Goal: Information Seeking & Learning: Learn about a topic

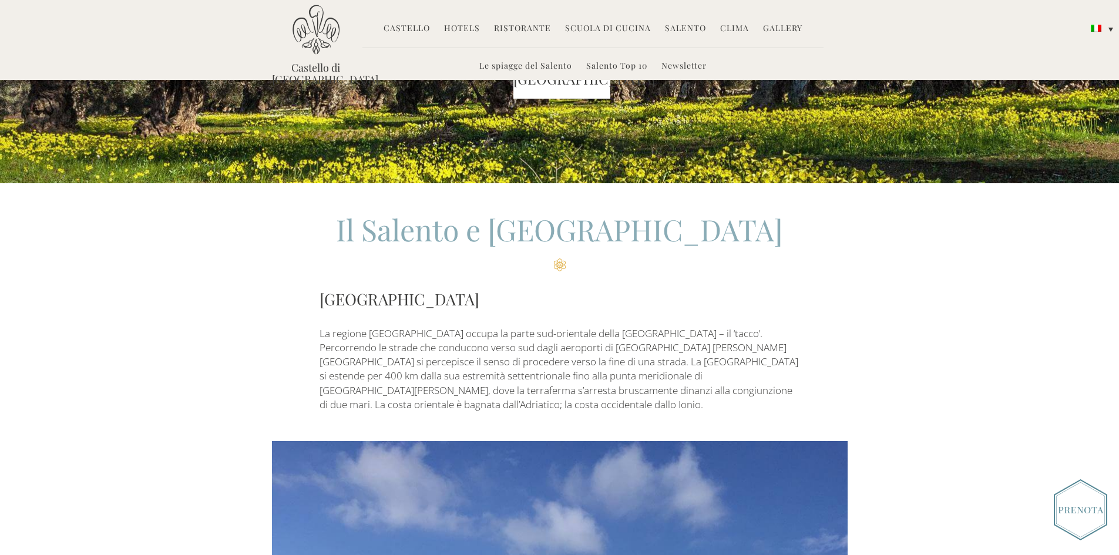
scroll to position [176, 0]
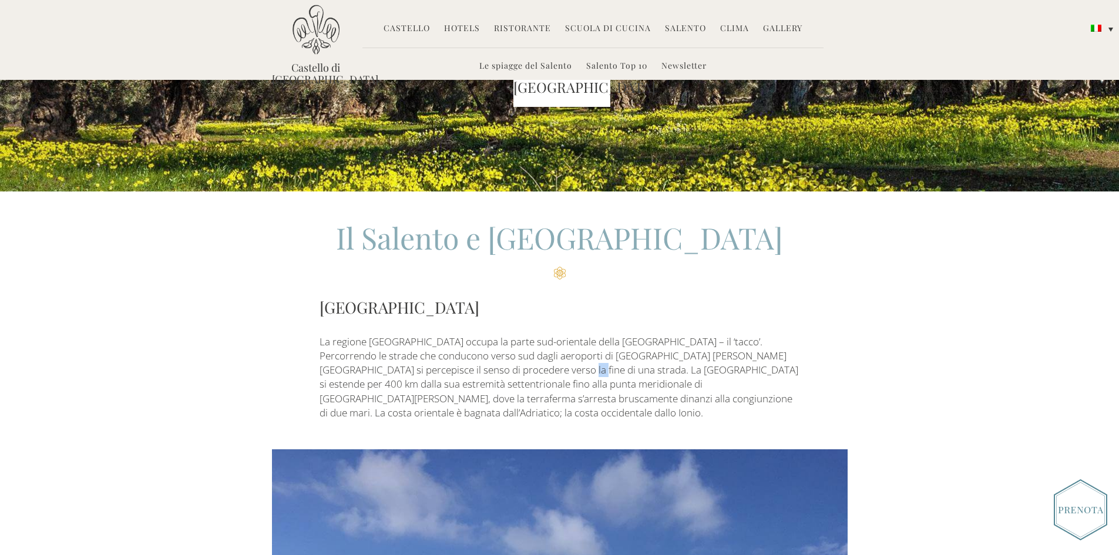
drag, startPoint x: 471, startPoint y: 372, endPoint x: 478, endPoint y: 372, distance: 7.0
click at [478, 372] on p "La regione [GEOGRAPHIC_DATA] occupa la parte sud-orientale della [GEOGRAPHIC_DA…" at bounding box center [560, 378] width 480 height 86
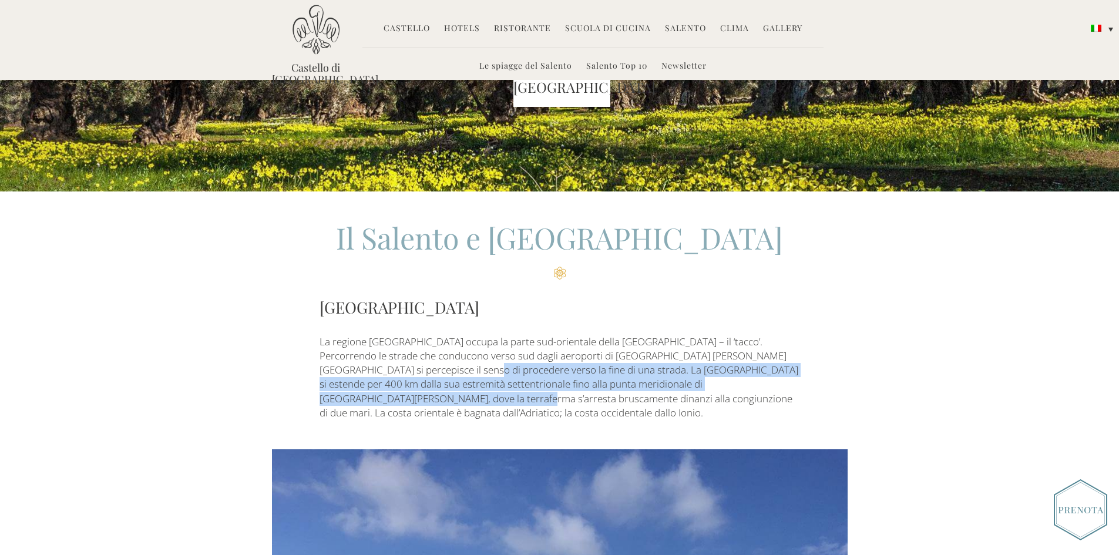
drag, startPoint x: 373, startPoint y: 365, endPoint x: 786, endPoint y: 387, distance: 413.5
click at [786, 387] on p "La regione Puglia occupa la parte sud-orientale della penisola italiana – il ‘t…" at bounding box center [560, 378] width 480 height 86
copy p "La Puglia si estende per 400 km dalla sua estremità settentrionale fino alla pu…"
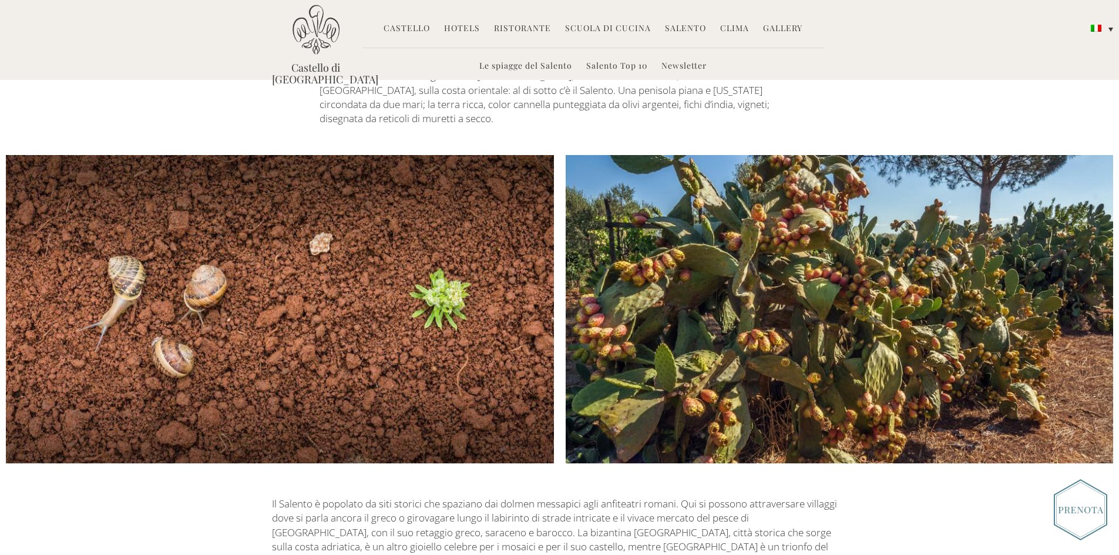
scroll to position [1821, 0]
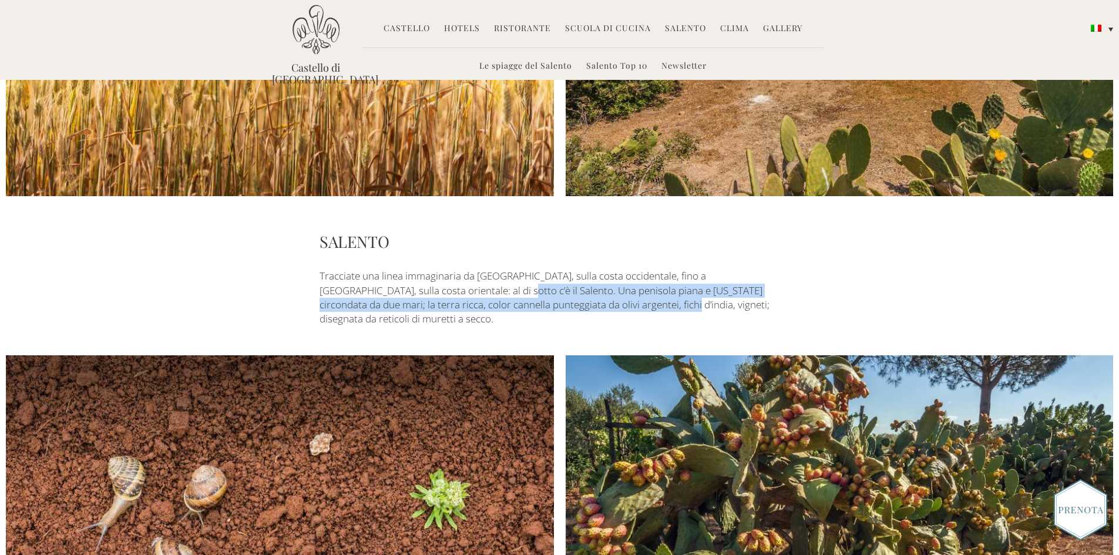
drag, startPoint x: 410, startPoint y: 248, endPoint x: 555, endPoint y: 258, distance: 144.9
click at [555, 269] on p "Tracciate una linea immaginaria da Taranto, sulla costa occidentale, fino a Bri…" at bounding box center [560, 297] width 480 height 57
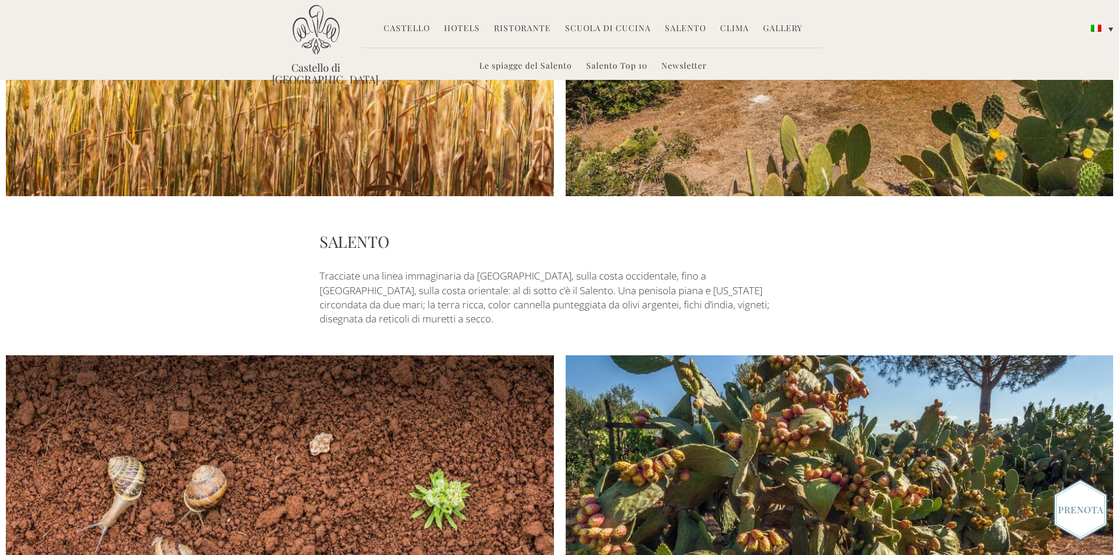
drag, startPoint x: 569, startPoint y: 264, endPoint x: 397, endPoint y: 258, distance: 171.7
click at [543, 269] on p "Tracciate una linea immaginaria da Taranto, sulla costa occidentale, fino a Bri…" at bounding box center [560, 297] width 480 height 57
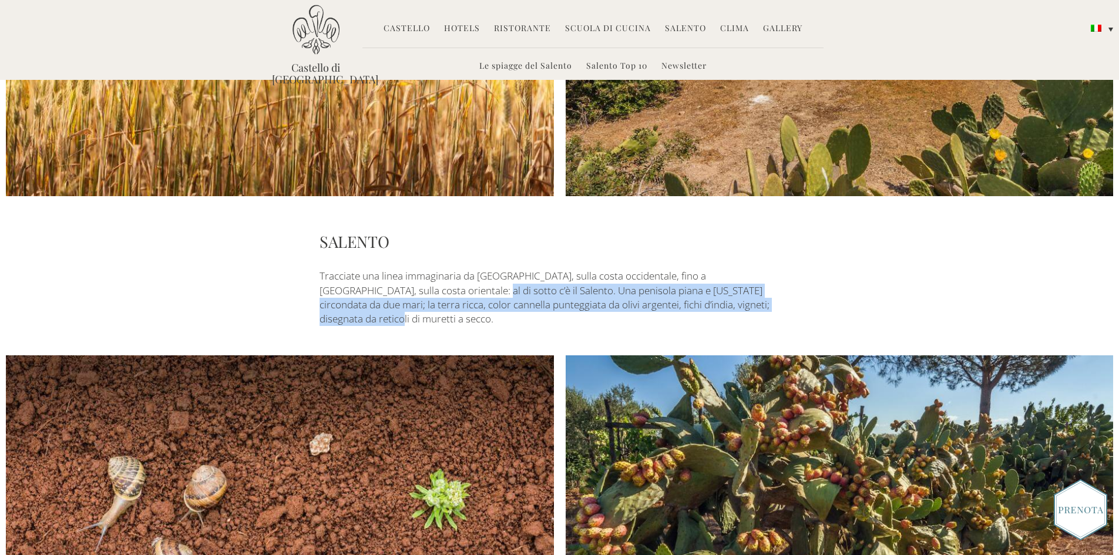
drag, startPoint x: 377, startPoint y: 246, endPoint x: 721, endPoint y: 268, distance: 344.9
click at [721, 269] on p "Tracciate una linea immaginaria da Taranto, sulla costa occidentale, fino a Bri…" at bounding box center [560, 297] width 480 height 57
copy p "Salento. Una penisola piana e florida circondata da due mari; la terra ricca, c…"
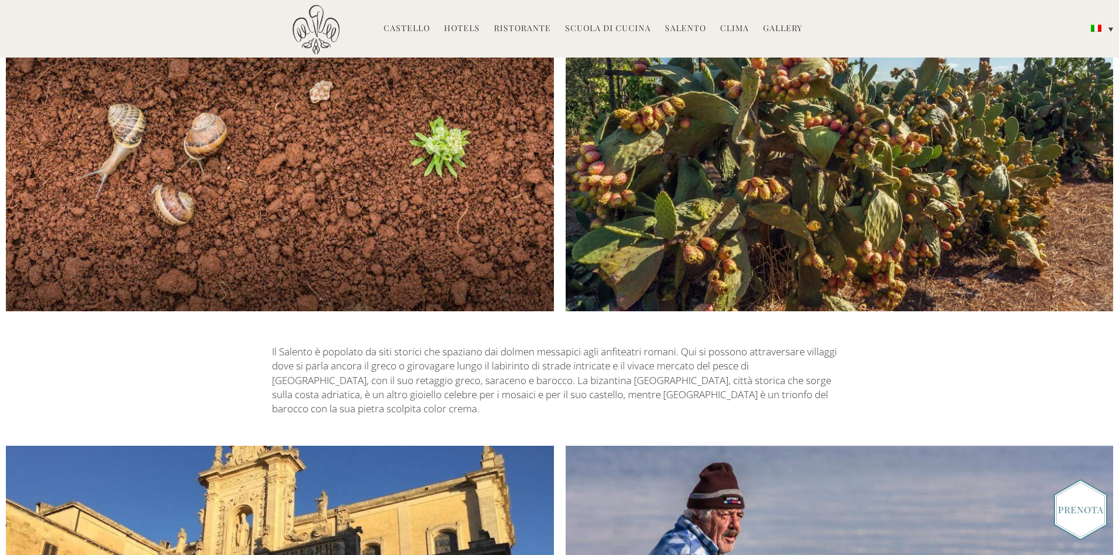
scroll to position [2350, 0]
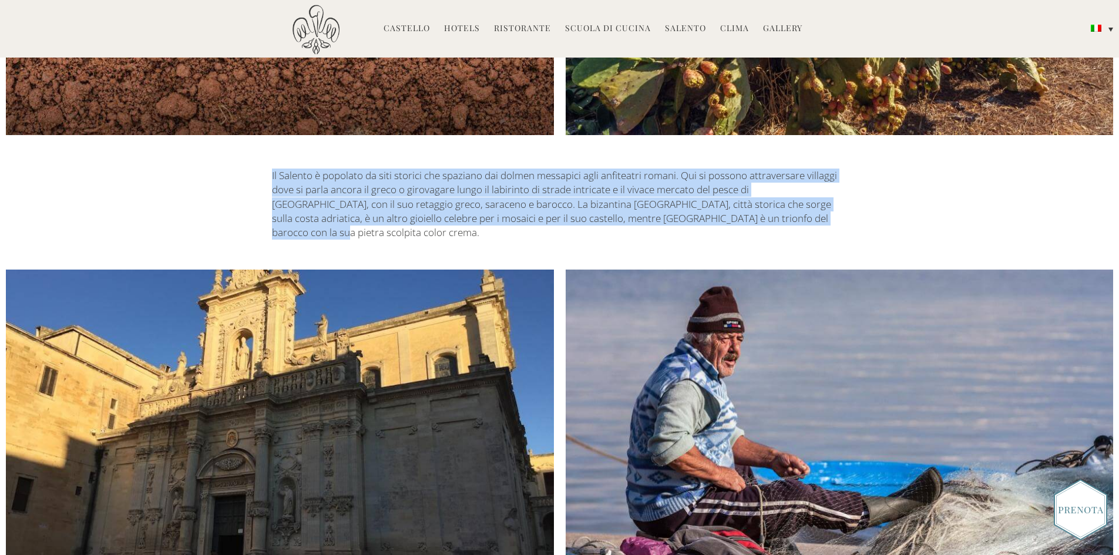
drag, startPoint x: 270, startPoint y: 116, endPoint x: 803, endPoint y: 160, distance: 535.2
click at [803, 169] on div "Il Salento è popolato da siti storici che spaziano dai dolmen messapici agli an…" at bounding box center [559, 204] width 593 height 71
copy p "Il Salento è popolato da siti storici che spaziano dai dolmen messapici agli an…"
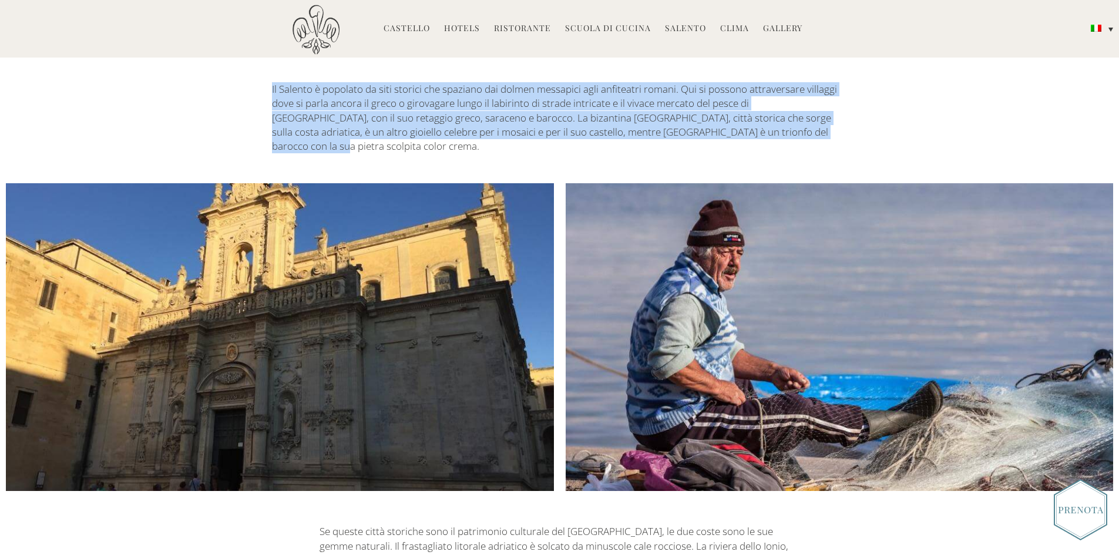
scroll to position [2585, 0]
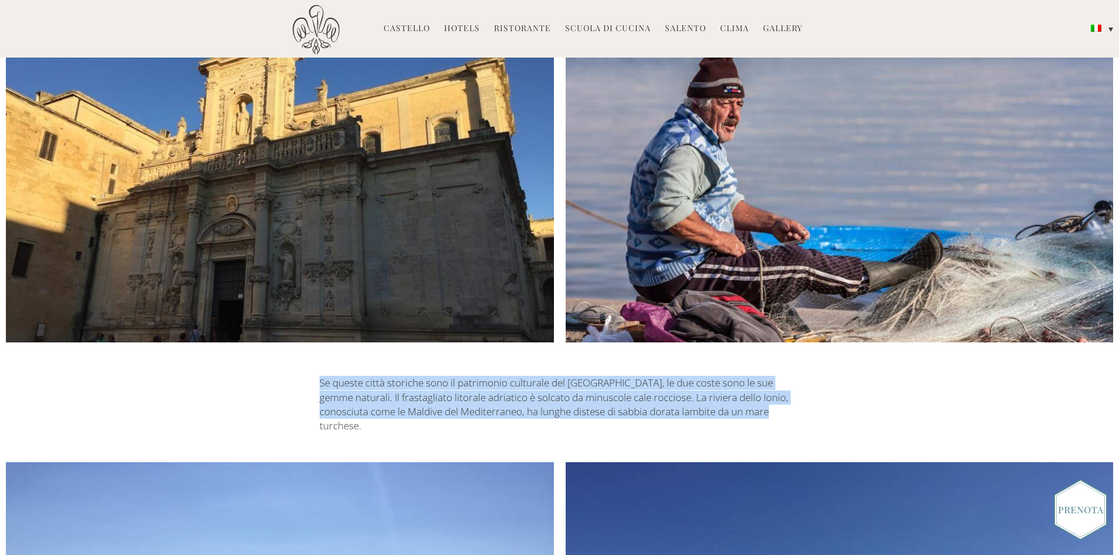
drag, startPoint x: 316, startPoint y: 308, endPoint x: 753, endPoint y: 336, distance: 438.0
click at [753, 376] on div "Se queste città storiche sono il patrimonio culturale del Salento, le due coste…" at bounding box center [559, 404] width 593 height 57
copy p "Se queste città storiche sono il patrimonio culturale del Salento, le due coste…"
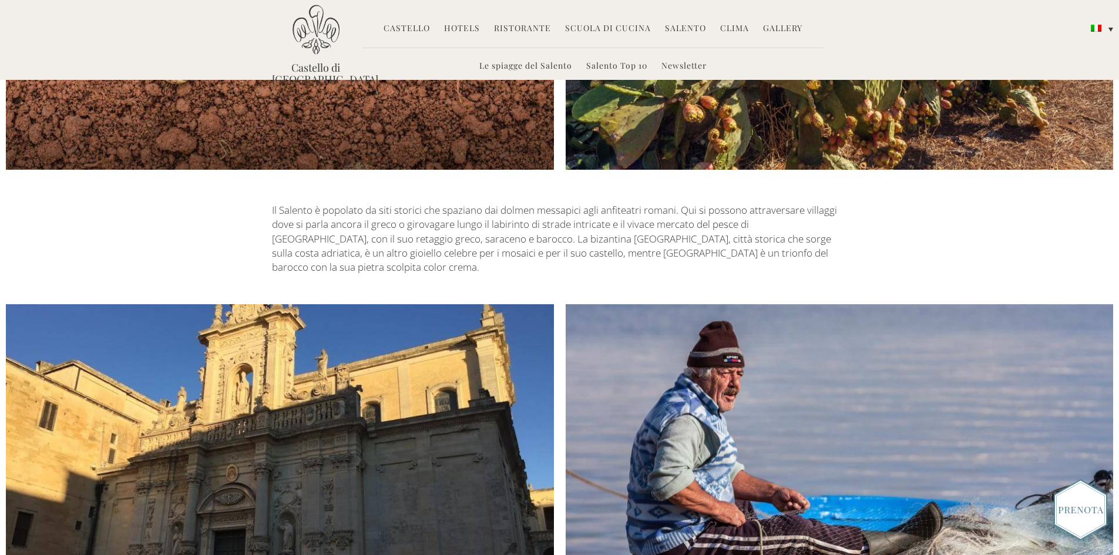
scroll to position [2314, 0]
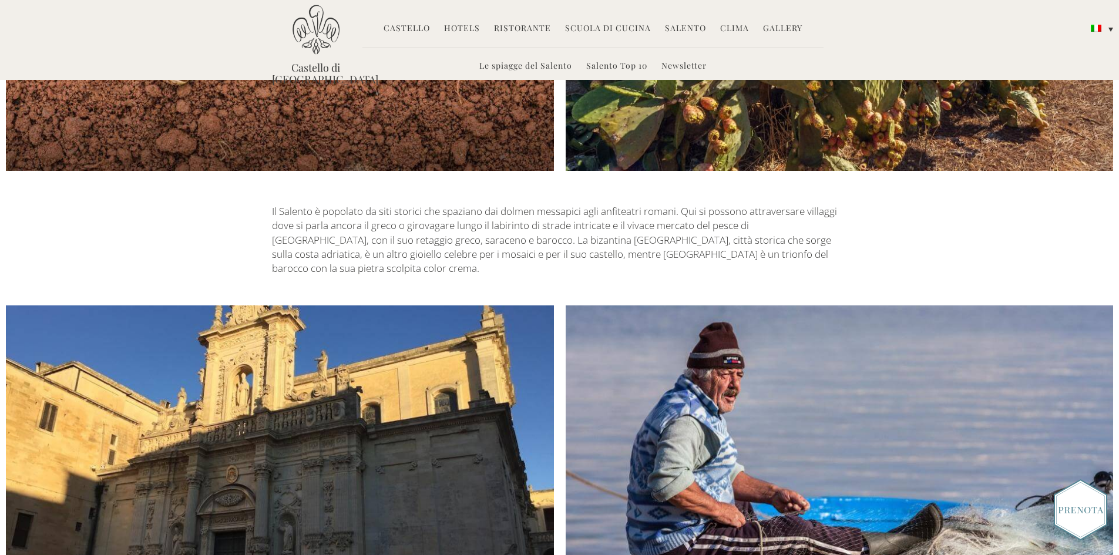
click at [676, 29] on link "Salento" at bounding box center [685, 29] width 41 height 14
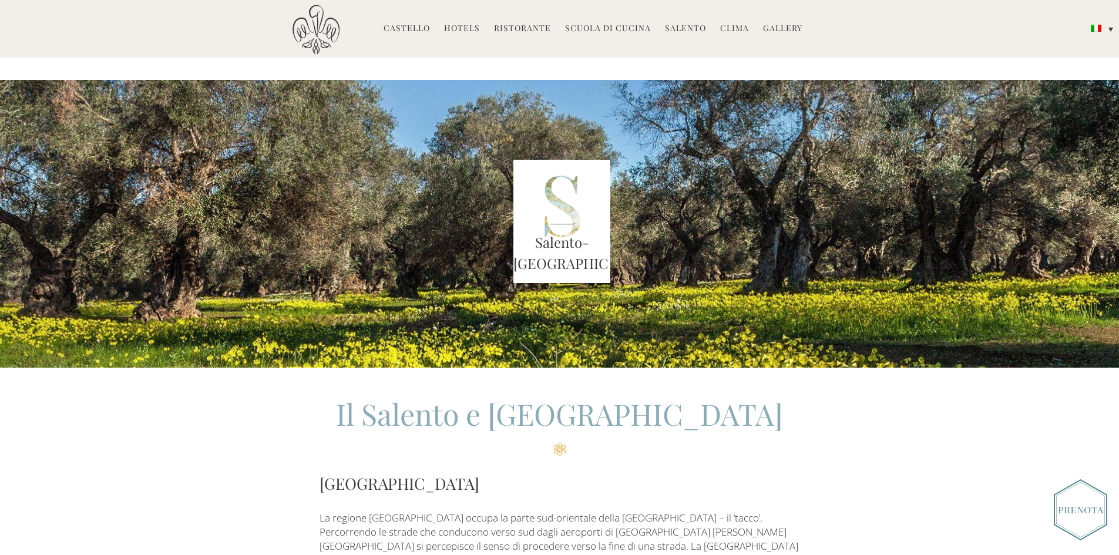
scroll to position [294, 0]
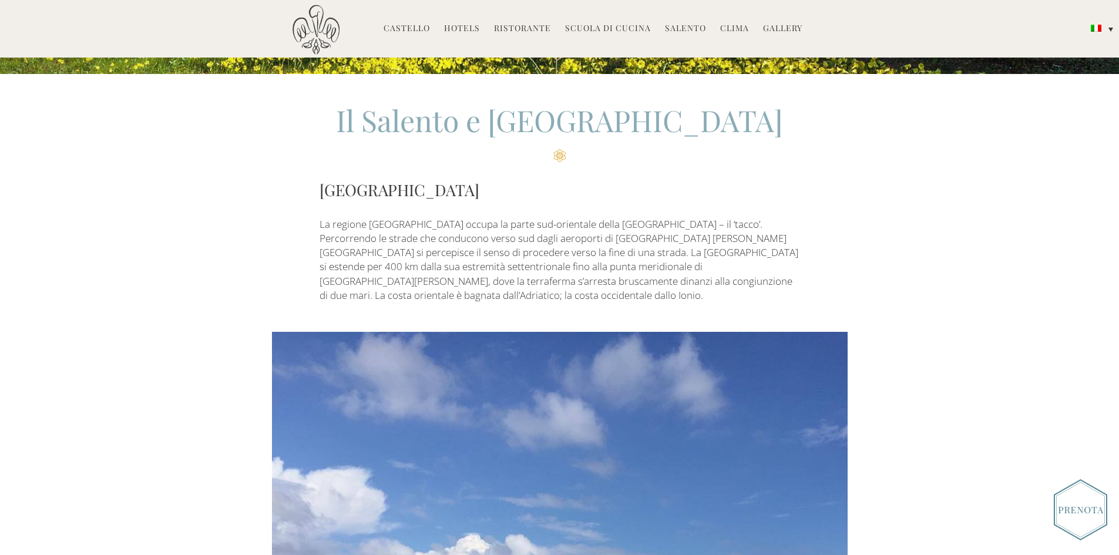
drag, startPoint x: 722, startPoint y: 21, endPoint x: 730, endPoint y: 33, distance: 14.5
click at [723, 22] on li "Clima" at bounding box center [734, 28] width 41 height 25
click at [730, 33] on link "Clima" at bounding box center [734, 29] width 29 height 14
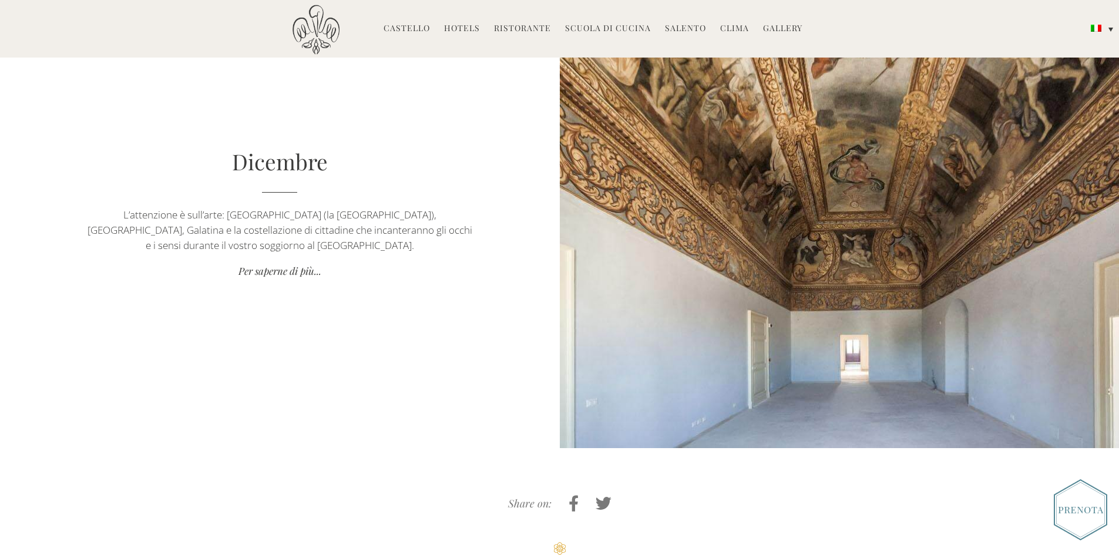
scroll to position [5698, 0]
